Goal: Book appointment/travel/reservation

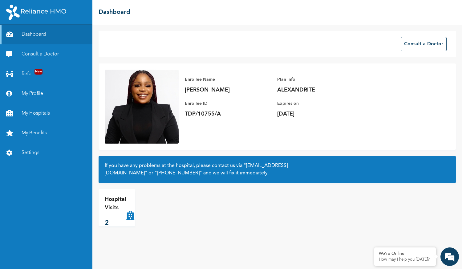
click at [39, 130] on link "My Benefits" at bounding box center [46, 133] width 92 height 20
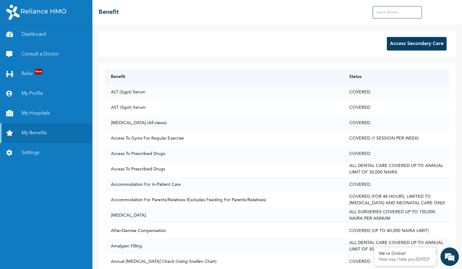
click at [412, 41] on button "Access Secondary Care" at bounding box center [417, 44] width 60 height 14
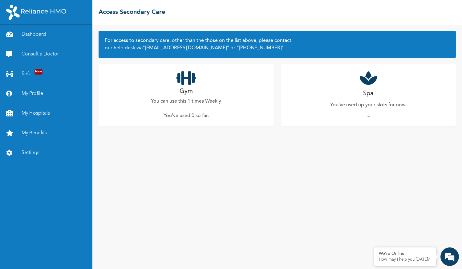
click at [189, 84] on icon at bounding box center [186, 77] width 19 height 15
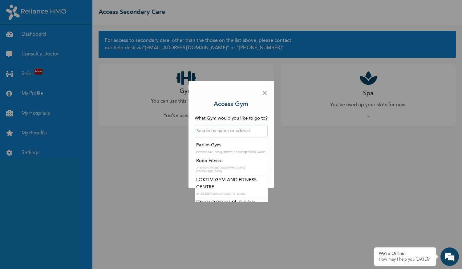
click at [235, 135] on input "text" at bounding box center [231, 131] width 73 height 12
click at [222, 131] on input "text" at bounding box center [231, 131] width 73 height 12
type input "g"
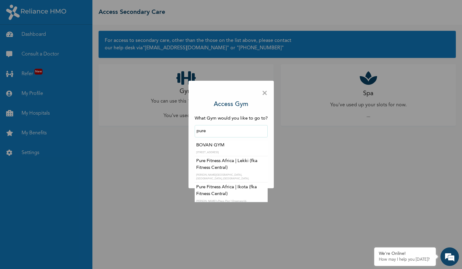
scroll to position [10, 0]
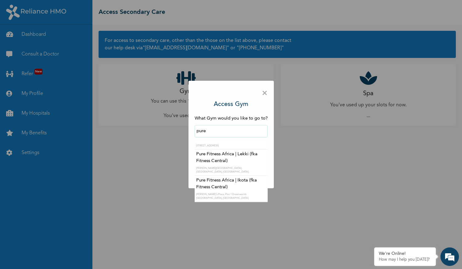
type input "Pure Fitness Africa | Ikota (fka Fitness Central)"
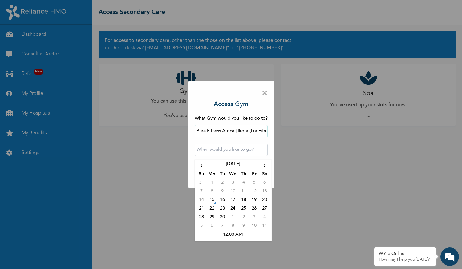
click at [221, 154] on input "text" at bounding box center [231, 150] width 73 height 12
click at [264, 201] on td "20" at bounding box center [264, 201] width 10 height 9
type input "2025-09-20 12:00 AM"
click at [247, 153] on input "2025-09-20 12:00 AM" at bounding box center [231, 150] width 73 height 12
click at [271, 143] on div "× Access Gym What Gym would you like to go to? Pure Fitness Africa | Ikota (fka…" at bounding box center [231, 135] width 85 height 108
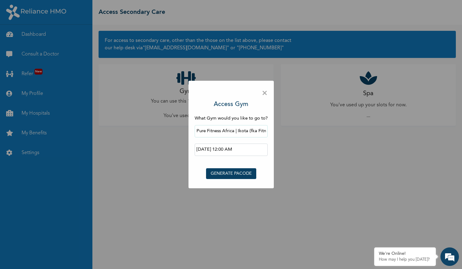
click at [267, 90] on span "×" at bounding box center [265, 93] width 6 height 13
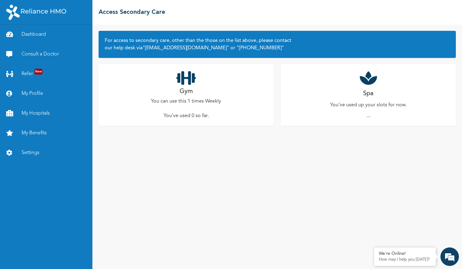
click at [223, 100] on div "Gym You can use this 1 times Weekly You've used 0 so far ." at bounding box center [186, 95] width 175 height 62
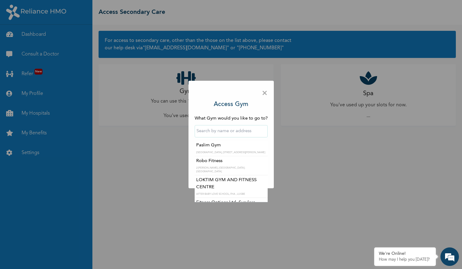
click at [219, 131] on input "text" at bounding box center [231, 131] width 73 height 12
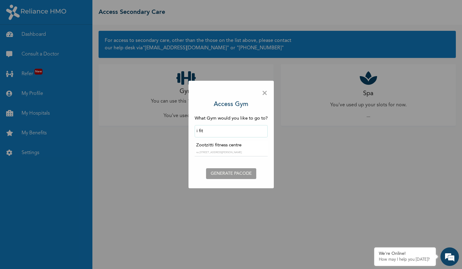
click at [201, 131] on input "i fit" at bounding box center [231, 131] width 73 height 12
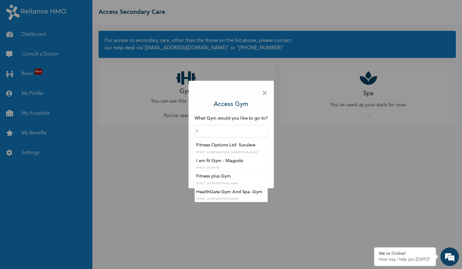
type input "i"
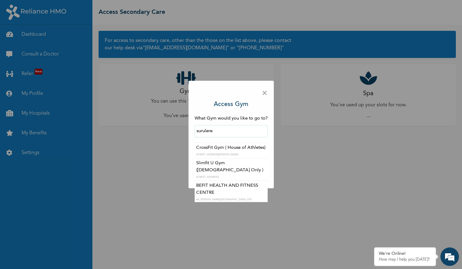
scroll to position [22, 0]
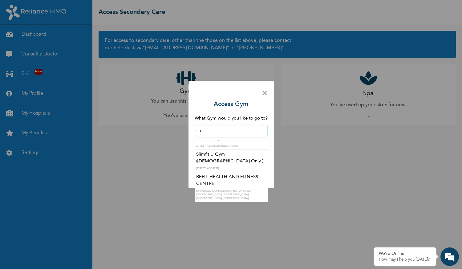
type input "s"
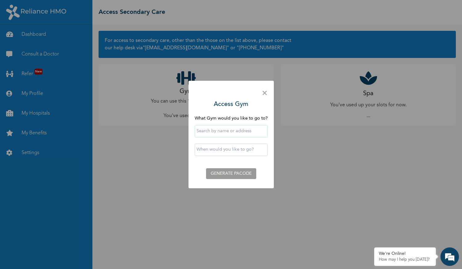
click at [271, 134] on div "× Access Gym What Gym would you like to go to? ‹ September 2025 › Su Mo Tu We T…" at bounding box center [231, 135] width 85 height 108
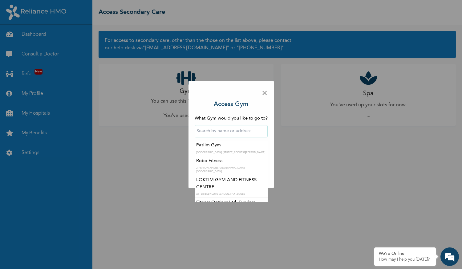
click at [234, 134] on input "text" at bounding box center [231, 131] width 73 height 12
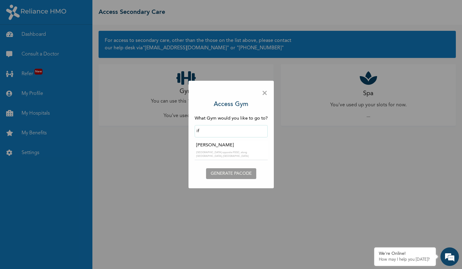
type input "i"
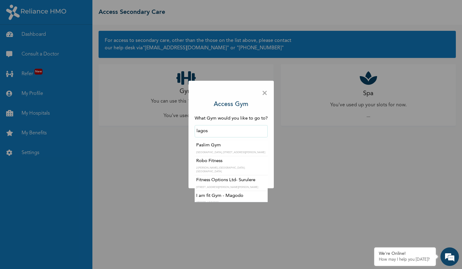
type input "lagos"
